Goal: Task Accomplishment & Management: Manage account settings

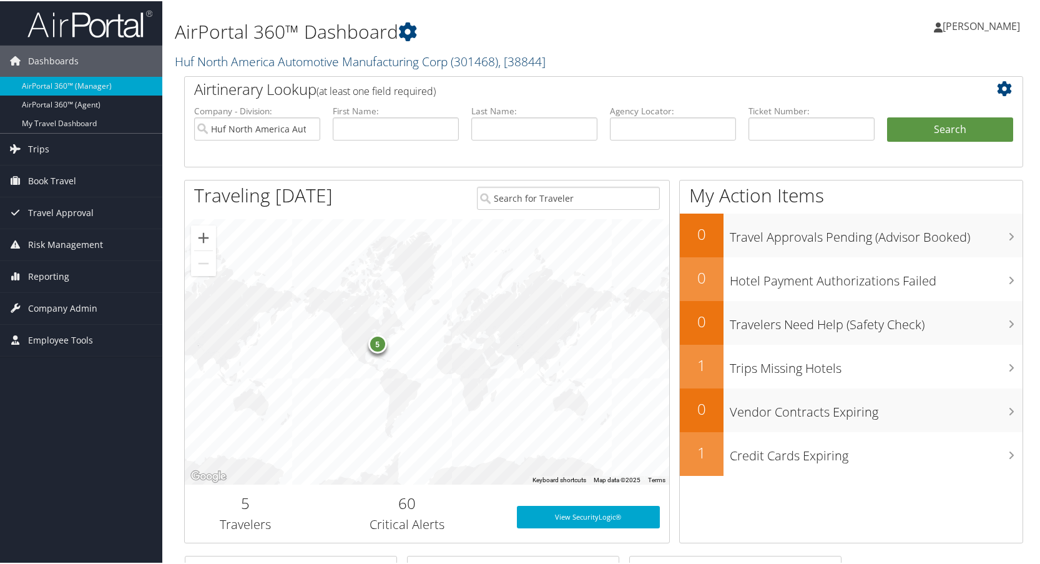
click at [204, 59] on link "Huf North America Automotive Manufacturing Corp ( 301468 ) , [ 38844 ]" at bounding box center [360, 60] width 371 height 17
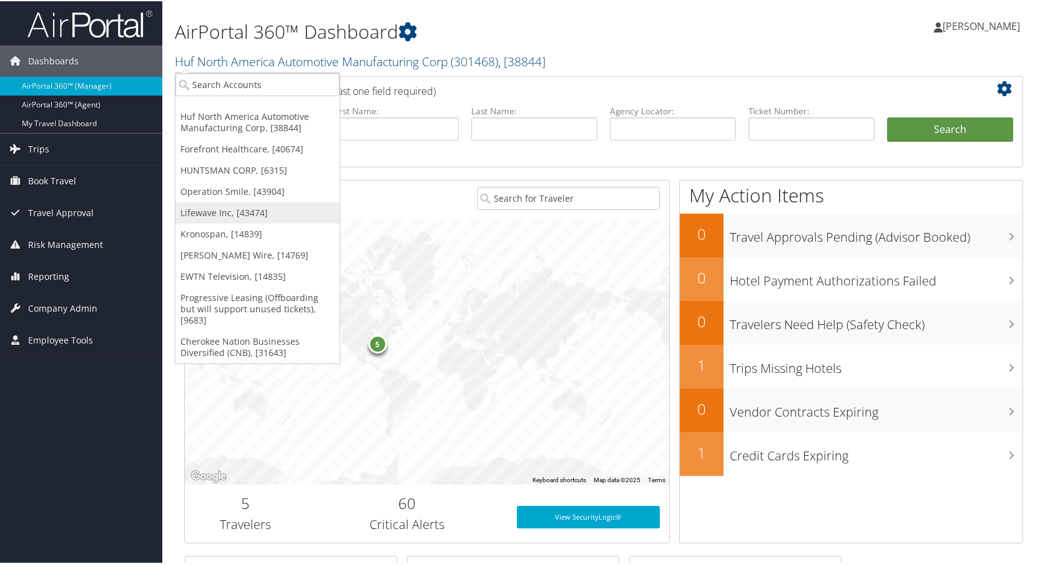
click at [194, 209] on link "Lifewave Inc, [43474]" at bounding box center [257, 211] width 164 height 21
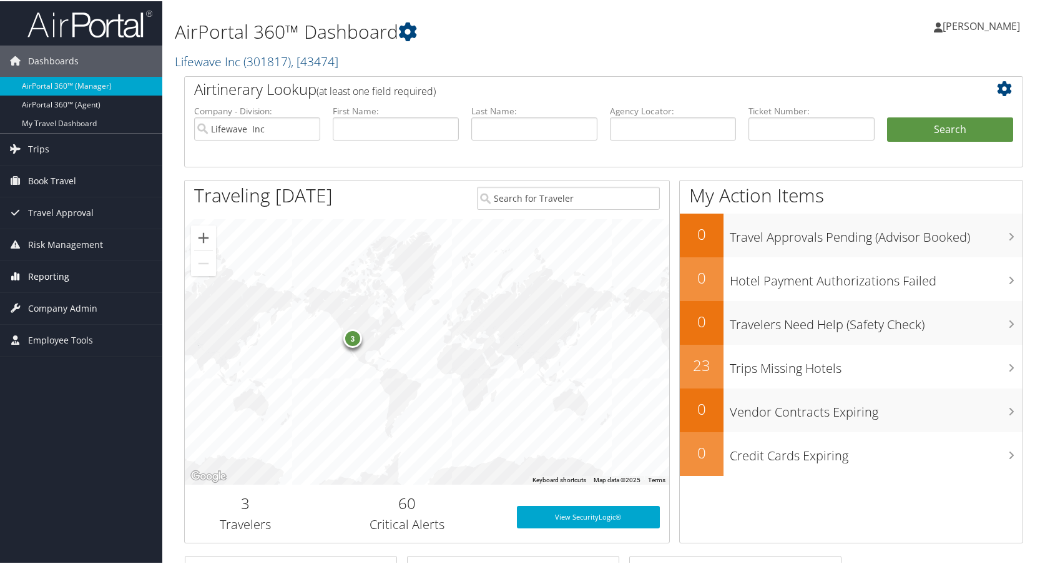
click at [41, 274] on span "Reporting" at bounding box center [48, 275] width 41 height 31
click at [67, 379] on span "Company Admin" at bounding box center [62, 381] width 69 height 31
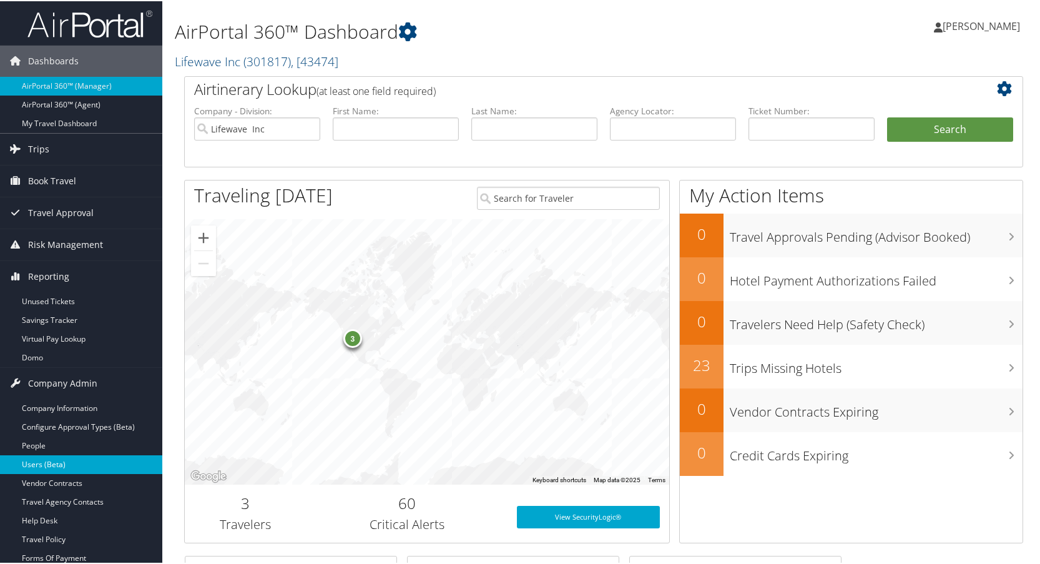
click at [49, 463] on link "Users (Beta)" at bounding box center [81, 463] width 162 height 19
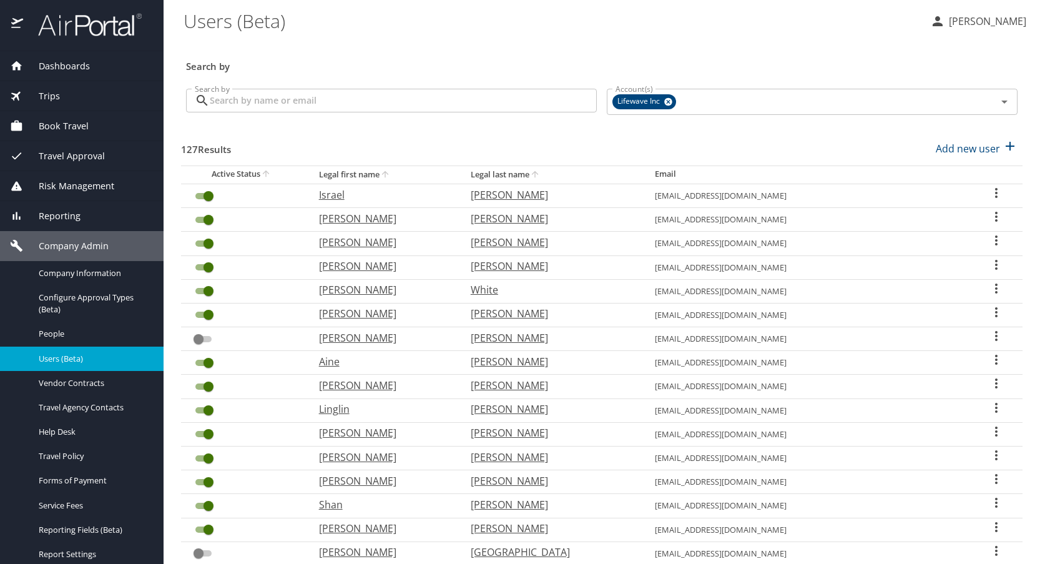
click at [262, 104] on input "Search by" at bounding box center [403, 101] width 387 height 24
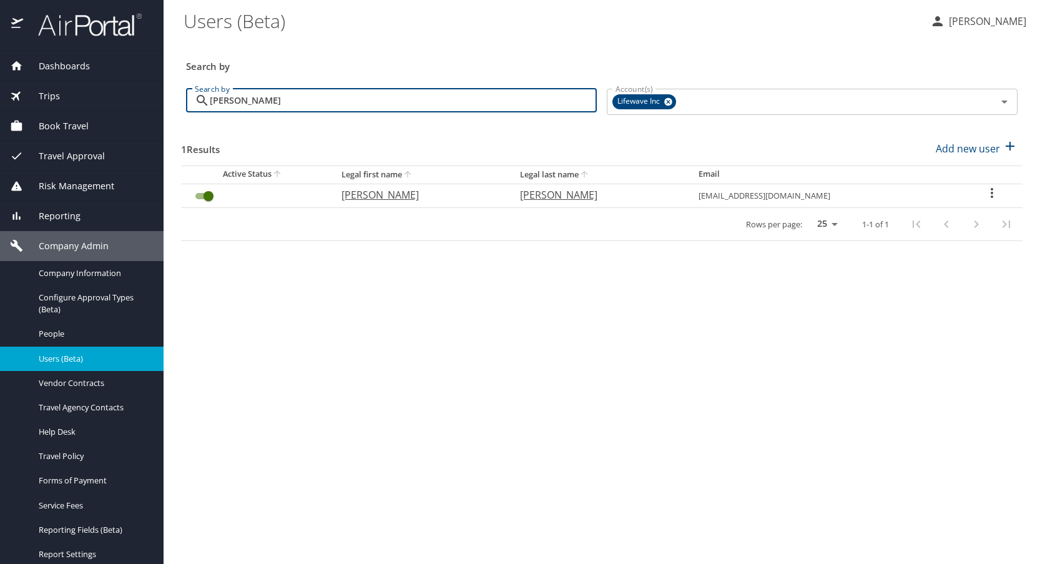
type input "whitehead"
click at [990, 192] on icon "User Search Table" at bounding box center [991, 193] width 2 height 10
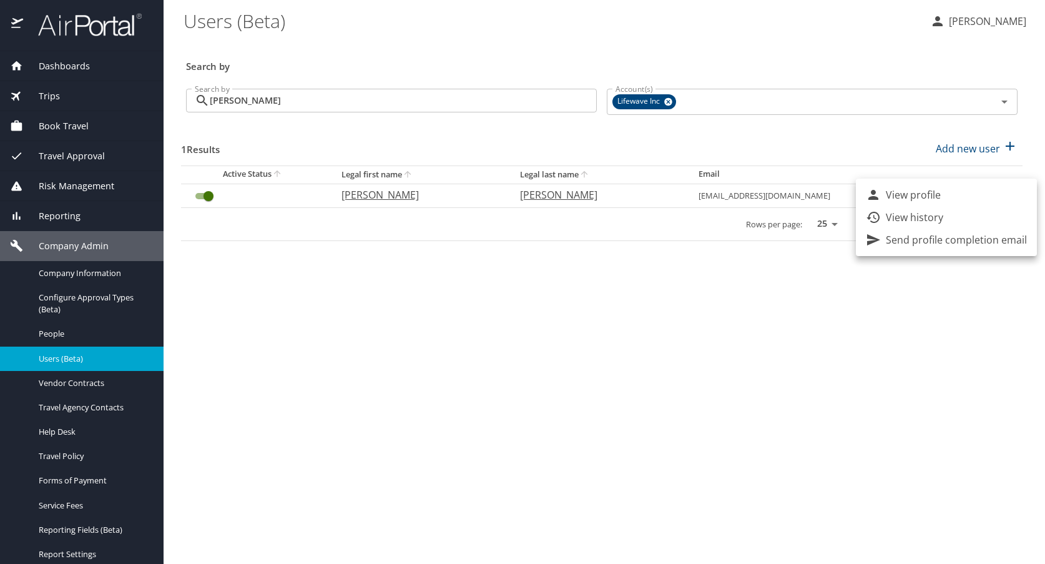
click at [907, 195] on p "View profile" at bounding box center [913, 194] width 55 height 15
select select "US"
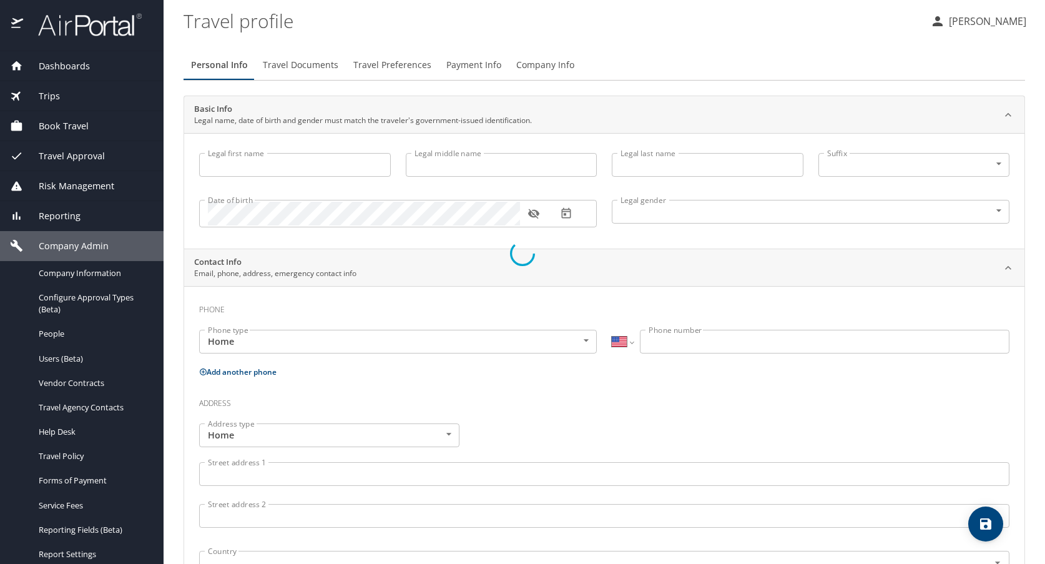
select select "US"
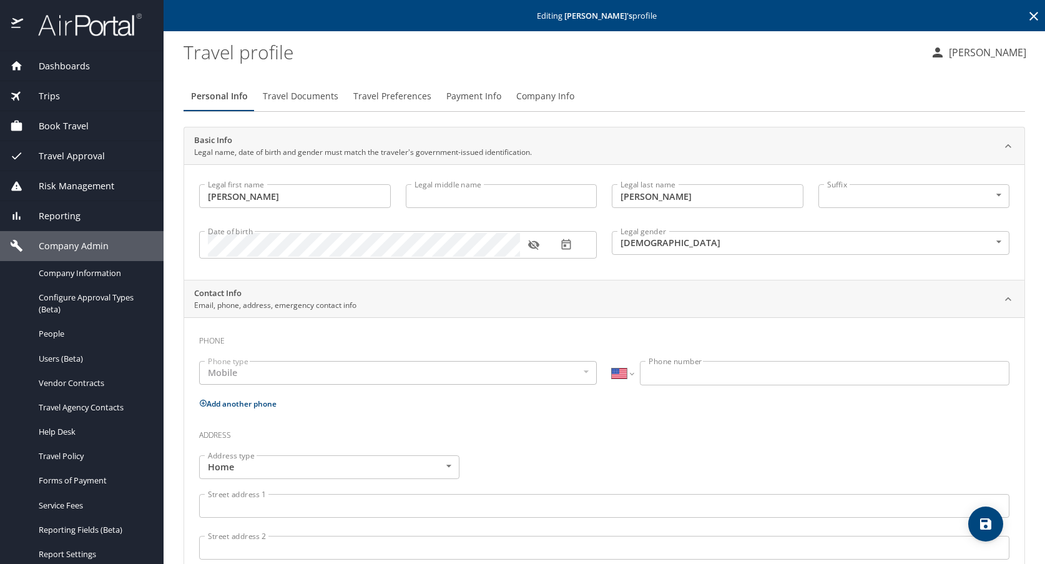
type input "Douglas"
type input "Whitehead"
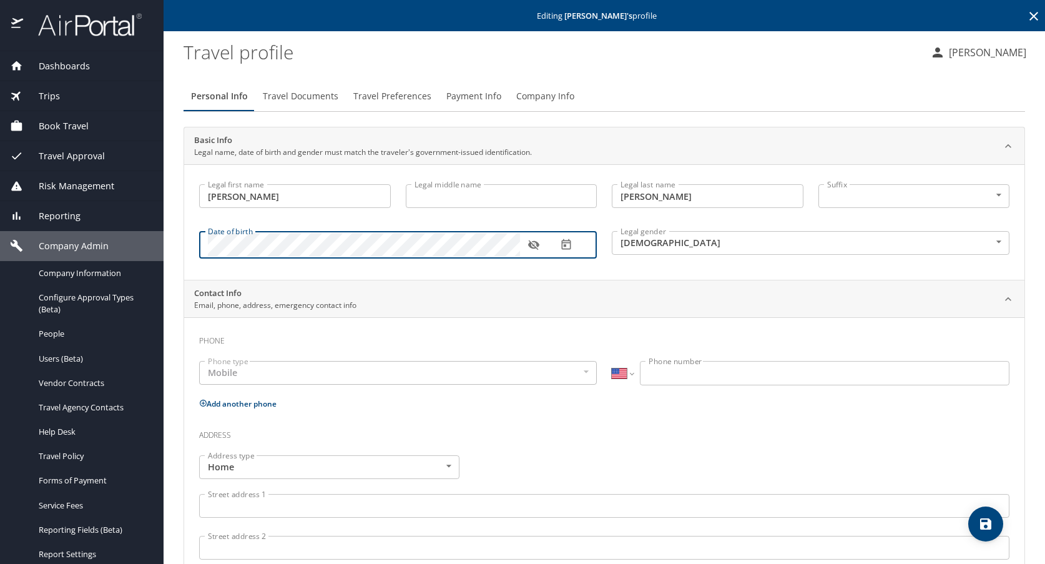
click at [990, 245] on body "Dashboards AirPortal 360™ Manager AirPortal 360™ Agent My Travel Dashboard Trip…" at bounding box center [522, 282] width 1045 height 564
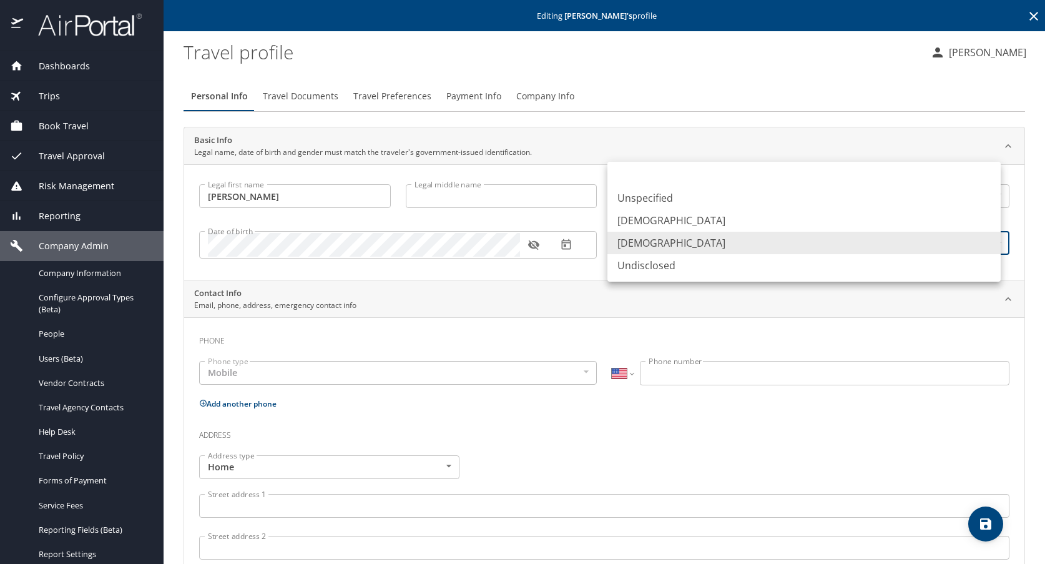
click at [653, 222] on li "Male" at bounding box center [803, 220] width 393 height 22
type input "Male"
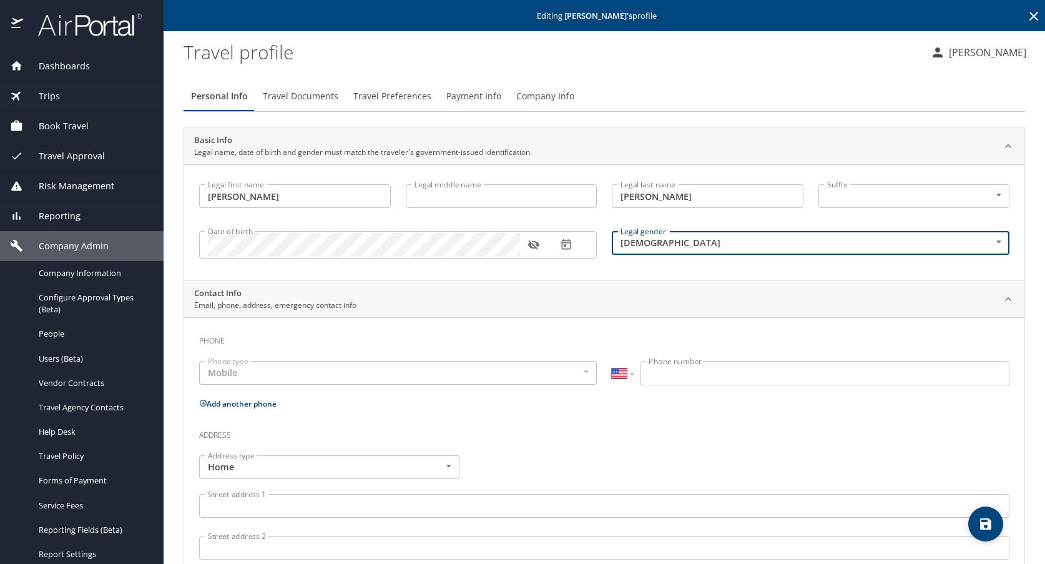
click at [530, 246] on icon "button" at bounding box center [532, 245] width 11 height 10
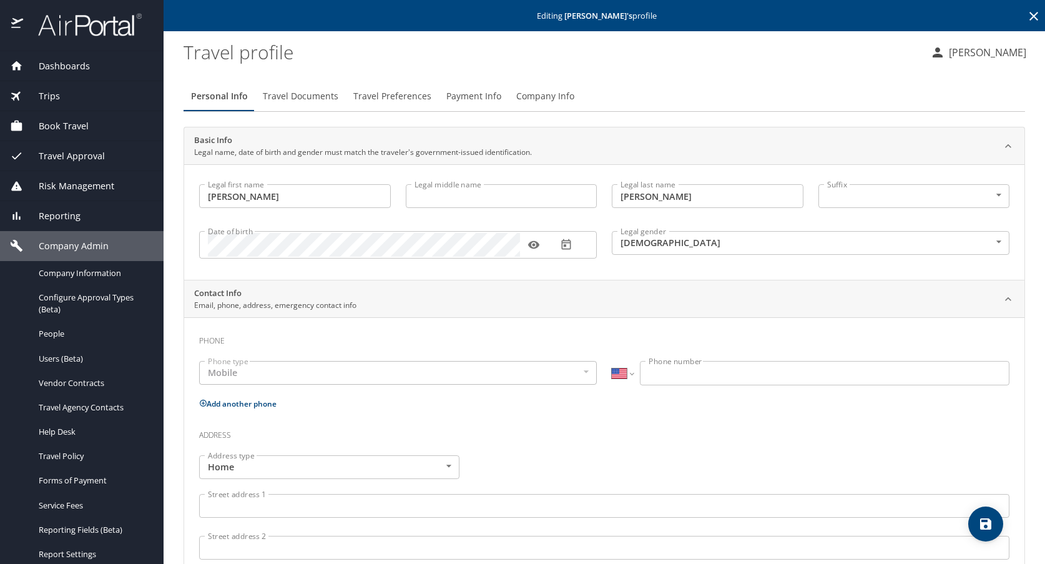
click at [585, 371] on div "Mobile" at bounding box center [398, 373] width 398 height 24
click at [580, 371] on div "Mobile" at bounding box center [398, 373] width 398 height 24
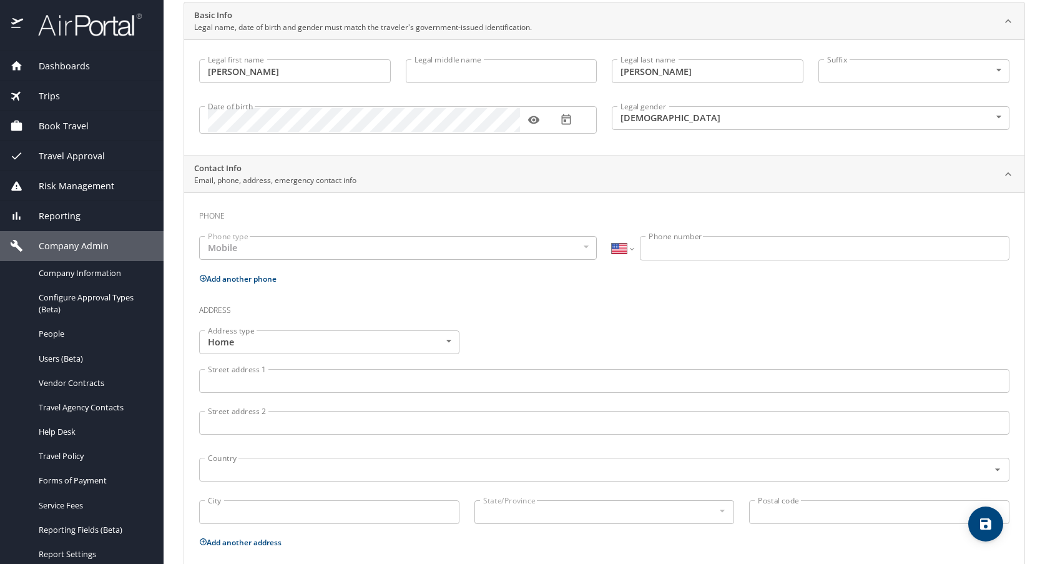
scroll to position [187, 0]
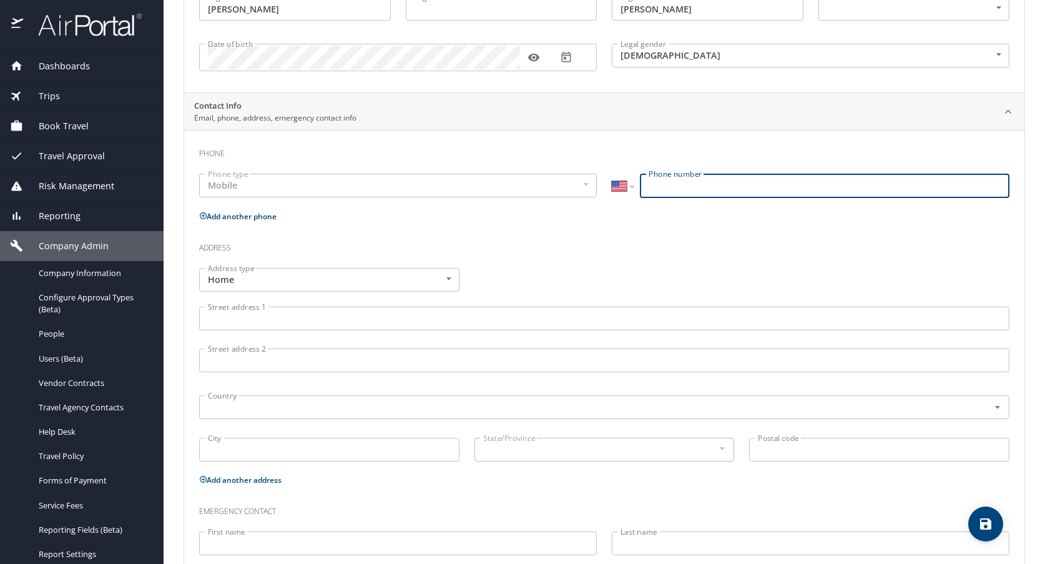
click at [661, 190] on input "Phone number" at bounding box center [824, 185] width 369 height 24
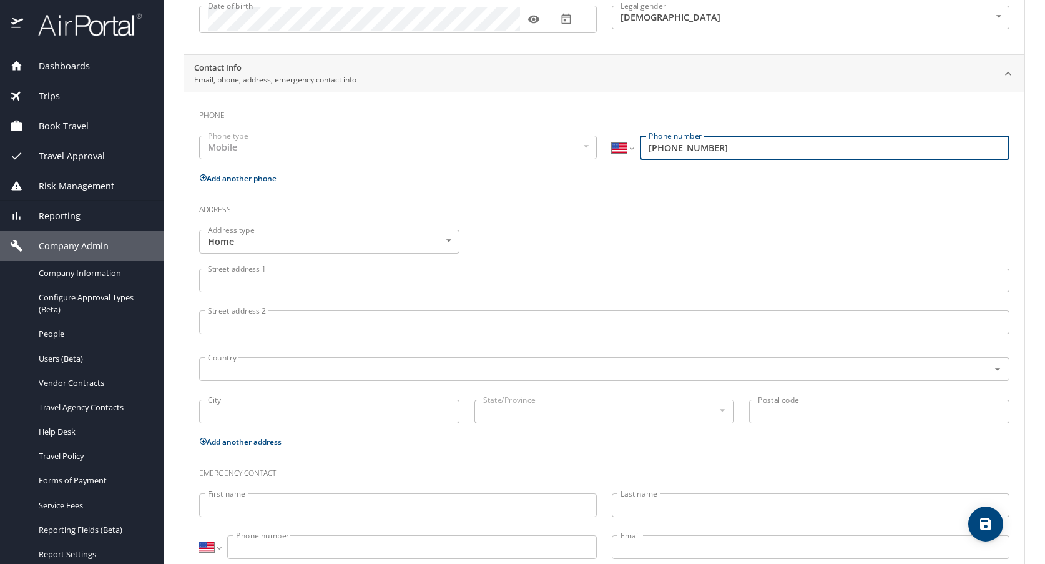
scroll to position [261, 0]
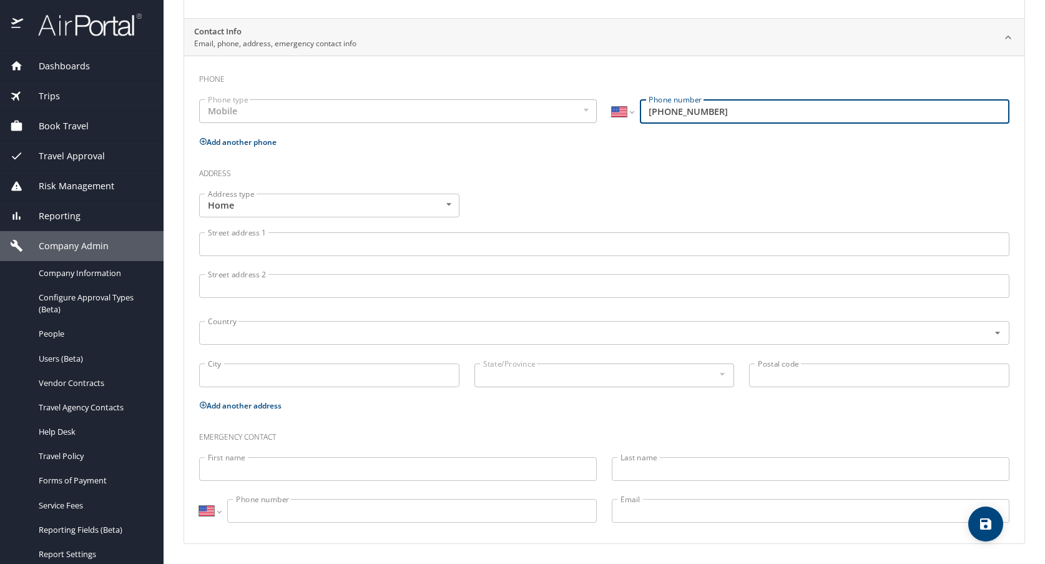
type input "(801) 671-3350"
click at [982, 530] on icon "save" at bounding box center [985, 523] width 15 height 15
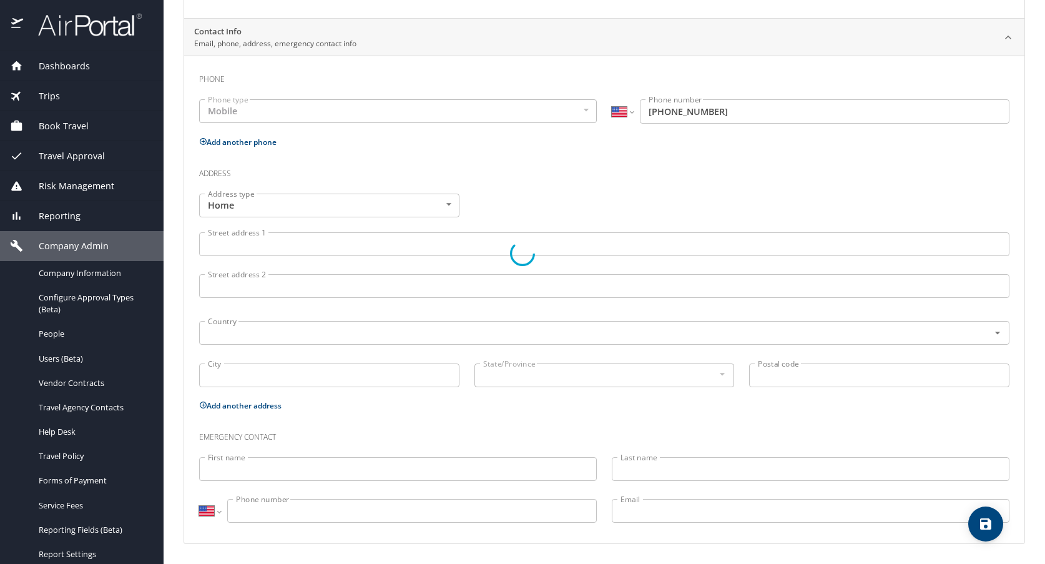
select select "US"
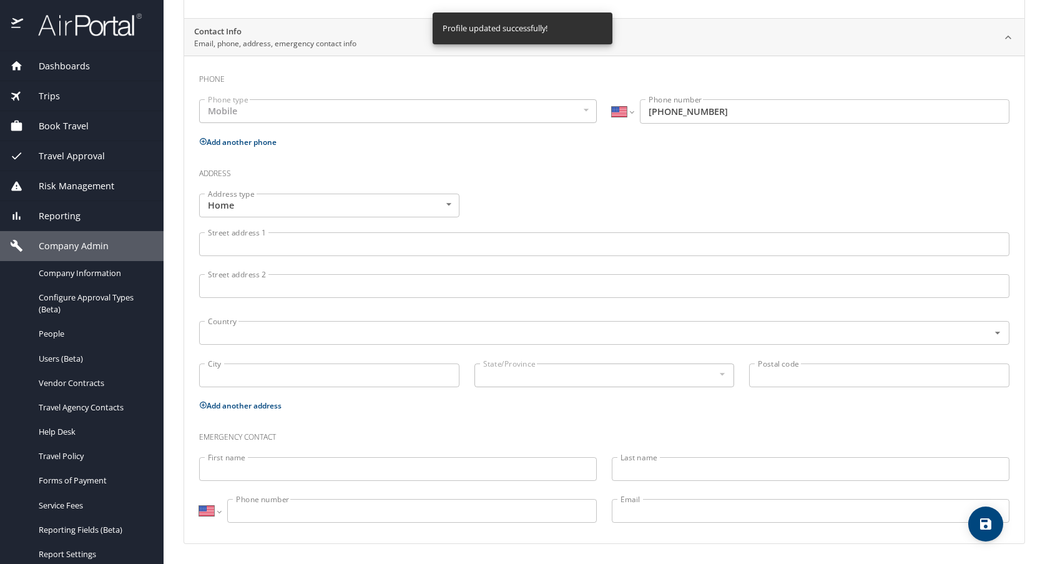
select select "US"
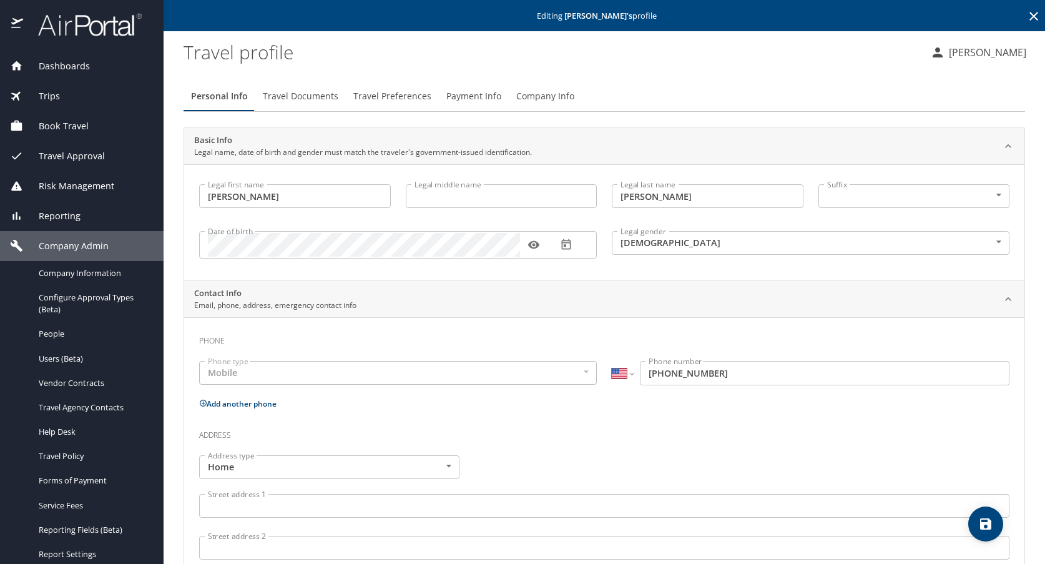
click at [389, 97] on span "Travel Preferences" at bounding box center [392, 97] width 78 height 16
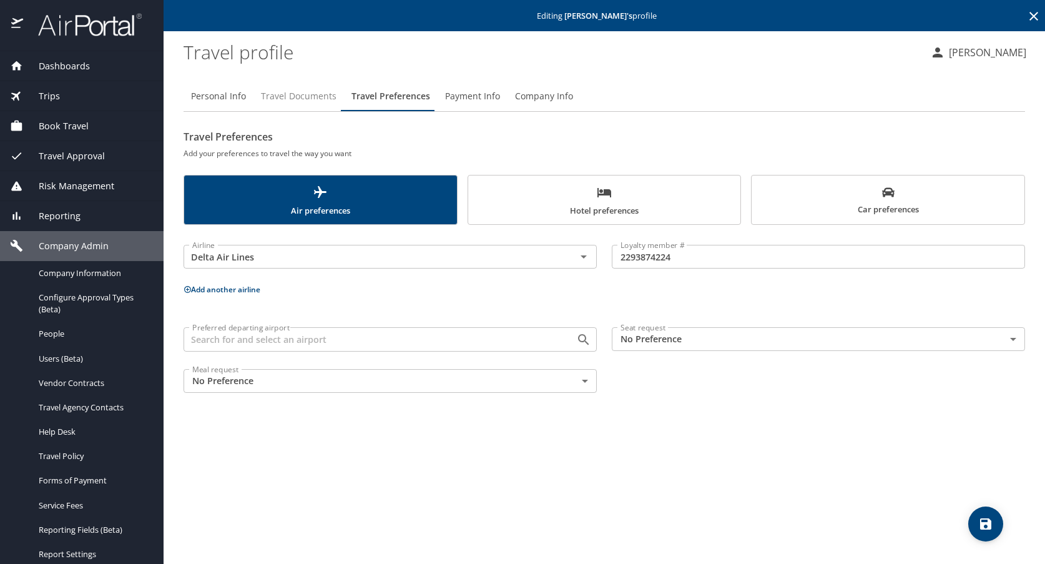
click at [299, 97] on span "Travel Documents" at bounding box center [299, 97] width 76 height 16
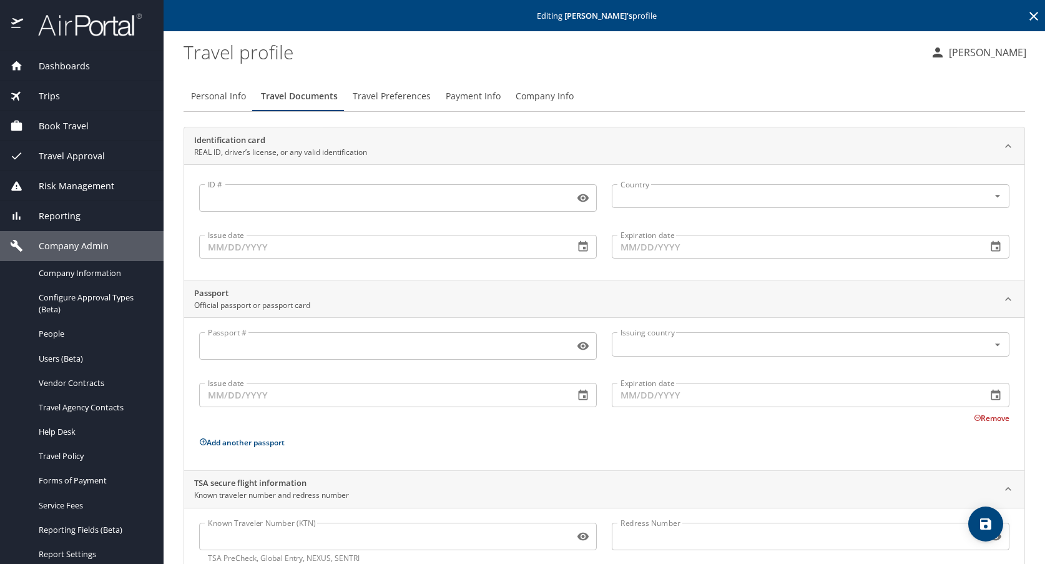
click at [988, 524] on icon "save" at bounding box center [985, 523] width 11 height 11
